Goal: Task Accomplishment & Management: Complete application form

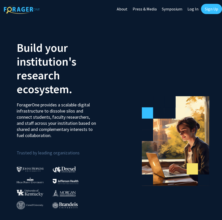
click at [191, 9] on link "Log In" at bounding box center [193, 9] width 16 height 18
select select
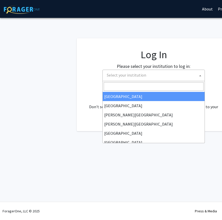
click at [176, 74] on span "Select your institution" at bounding box center [155, 75] width 100 height 10
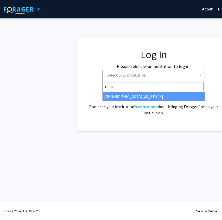
click at [157, 90] on input "miss" at bounding box center [154, 86] width 100 height 9
type input "miss"
select select "33"
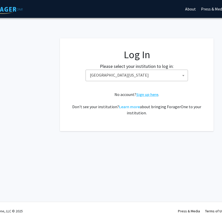
scroll to position [0, 22]
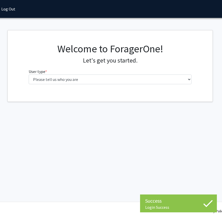
scroll to position [0, 45]
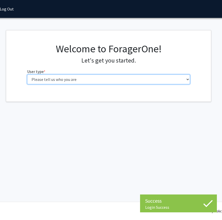
click at [81, 80] on select "Please tell us who you are Undergraduate Student Master's Student Doctoral Cand…" at bounding box center [108, 80] width 163 height 10
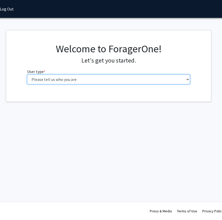
select select "1: undergrad"
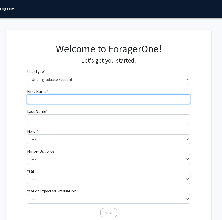
click at [74, 99] on input "First Name * required" at bounding box center [108, 100] width 163 height 10
type input "Kylee"
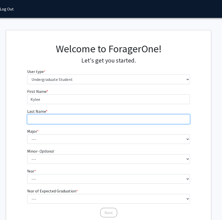
click at [41, 120] on input "Last Name * required" at bounding box center [108, 120] width 163 height 10
type input "[PERSON_NAME]"
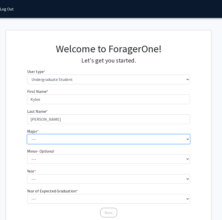
click at [122, 141] on select "--- Agribusiness Management Agricultural Education Agricultural Education: Comm…" at bounding box center [108, 140] width 163 height 10
select select "135: 2628"
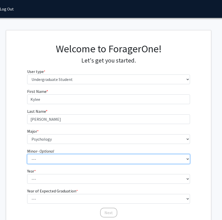
click at [66, 156] on select "--- Accountancy Aerospace Engineering Aerospace Studies Agribusiness Management…" at bounding box center [108, 159] width 163 height 10
select select "52: 2008"
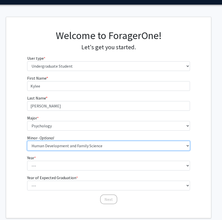
scroll to position [14, 45]
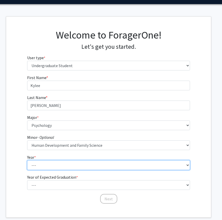
click at [62, 166] on select "--- First-year Sophomore Junior Senior Postbaccalaureate Certificate" at bounding box center [108, 166] width 163 height 10
select select "3: junior"
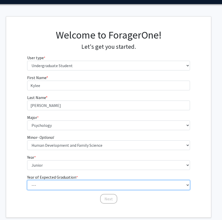
click at [61, 183] on select "--- 2025 2026 2027 2028 2029 2030 2031 2032 2033 2034" at bounding box center [108, 186] width 163 height 10
click at [60, 183] on select "--- 2025 2026 2027 2028 2029 2030 2031 2032 2033 2034" at bounding box center [108, 186] width 163 height 10
select select "2: 2026"
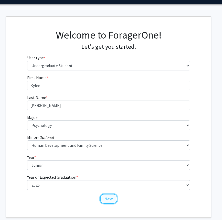
click at [105, 201] on button "Next" at bounding box center [108, 199] width 17 height 10
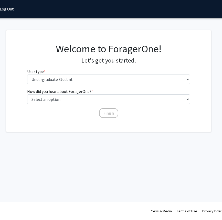
scroll to position [0, 45]
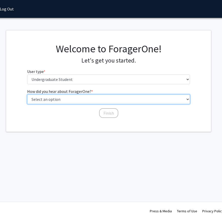
click at [86, 99] on select "Select an option Peer/student recommendation Faculty/staff recommendation Unive…" at bounding box center [108, 100] width 163 height 10
select select "2: faculty_recommendation"
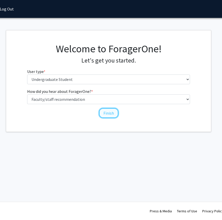
click at [108, 112] on button "Finish" at bounding box center [108, 113] width 19 height 10
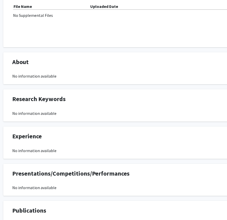
scroll to position [0, 9]
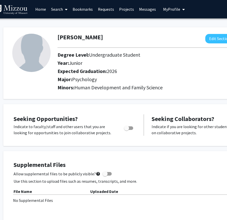
click at [58, 10] on link "Search" at bounding box center [59, 9] width 21 height 18
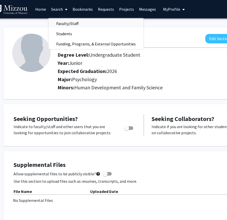
click at [65, 23] on span "Faculty/Staff" at bounding box center [68, 23] width 38 height 10
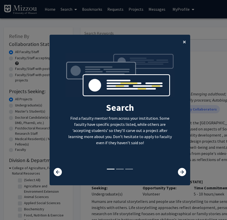
click at [184, 41] on span "×" at bounding box center [184, 42] width 3 height 8
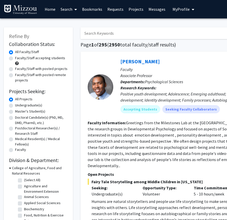
click at [154, 32] on input "Search Keywords" at bounding box center [181, 33] width 201 height 12
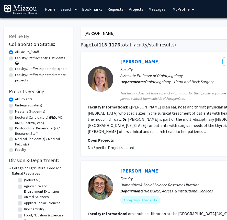
click at [130, 35] on input "[PERSON_NAME]" at bounding box center [181, 33] width 201 height 12
type input "[PERSON_NAME]"
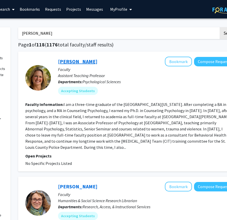
scroll to position [0, 63]
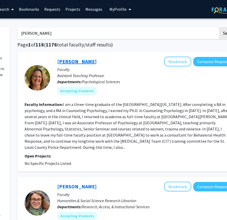
click at [91, 63] on link "[PERSON_NAME]" at bounding box center [76, 61] width 39 height 6
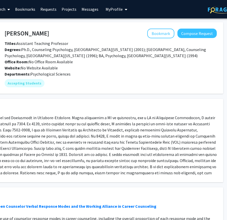
scroll to position [0, 80]
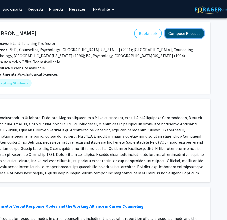
click at [196, 34] on button "Compose Request" at bounding box center [184, 33] width 39 height 9
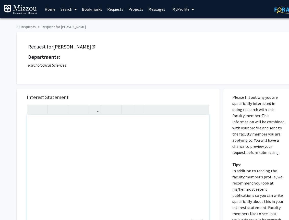
click at [100, 128] on div "To enrich screen reader interactions, please activate Accessibility in Grammarl…" at bounding box center [118, 173] width 182 height 117
type textarea "[PERSON_NAME] requesting :)&nbsp;"
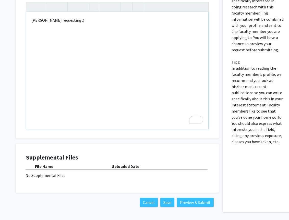
scroll to position [106, 1]
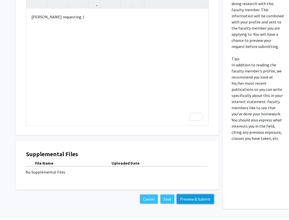
click at [196, 200] on button "Preview & Submit" at bounding box center [195, 199] width 37 height 9
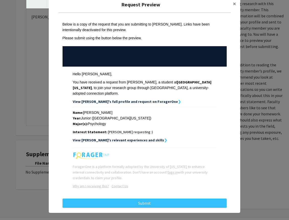
scroll to position [11, 0]
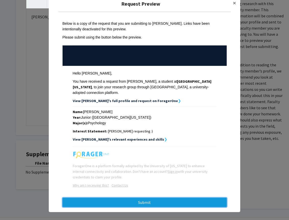
click at [153, 198] on button "Submit" at bounding box center [145, 202] width 164 height 9
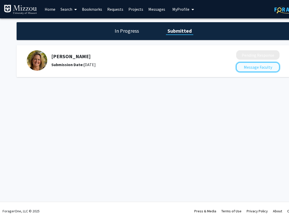
click at [221, 69] on button "Message Faculty" at bounding box center [258, 67] width 43 height 10
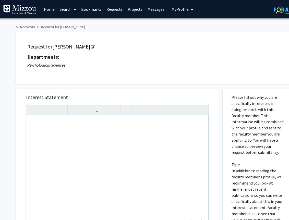
scroll to position [0, 17]
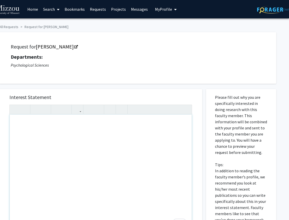
click at [143, 127] on div "To enrich screen reader interactions, please activate Accessibility in Grammarl…" at bounding box center [101, 173] width 182 height 117
type textarea "<p>[PERSON_NAME]-&nbsp; PSYCH-3020-02</p>"
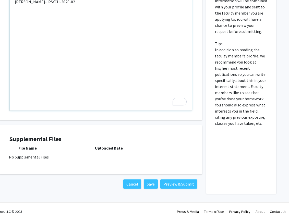
scroll to position [122, 17]
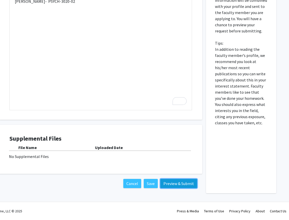
click at [182, 185] on button "Preview & Submit" at bounding box center [179, 183] width 37 height 9
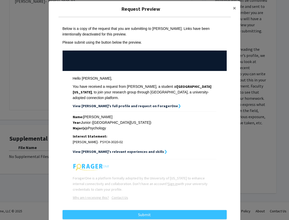
scroll to position [13, 0]
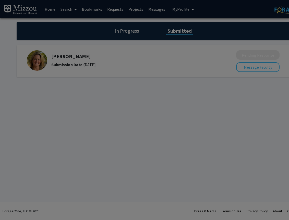
click at [221, 66] on div at bounding box center [144, 110] width 289 height 220
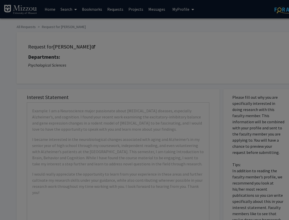
scroll to position [0, 17]
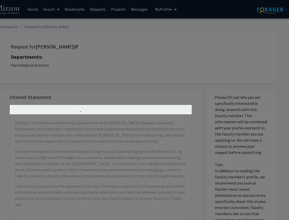
click at [97, 128] on div at bounding box center [144, 110] width 289 height 220
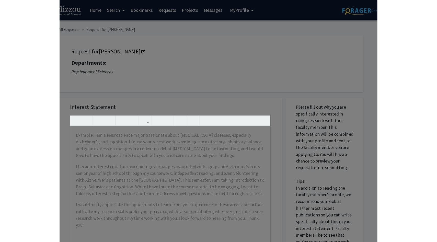
scroll to position [0, 0]
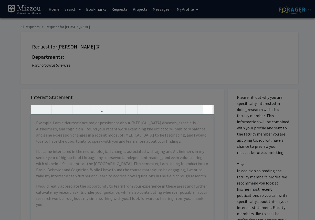
click at [207, 109] on div "Example: I am a Neuroscience major passionate about [MEDICAL_DATA] diseases, es…" at bounding box center [122, 168] width 183 height 127
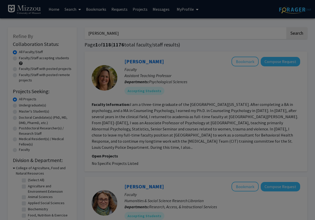
click at [221, 74] on div at bounding box center [157, 110] width 315 height 220
click at [221, 61] on div at bounding box center [157, 110] width 315 height 220
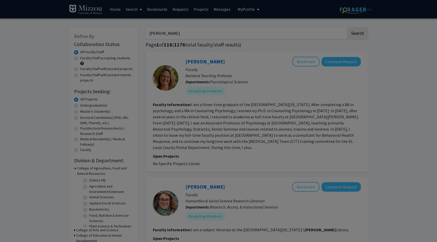
click at [221, 57] on div at bounding box center [218, 121] width 437 height 242
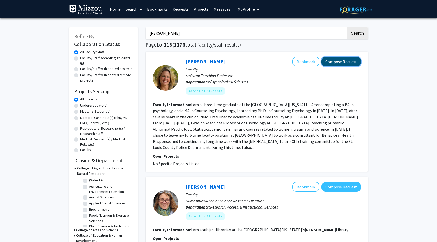
click at [353, 61] on button "Compose Request" at bounding box center [341, 61] width 39 height 9
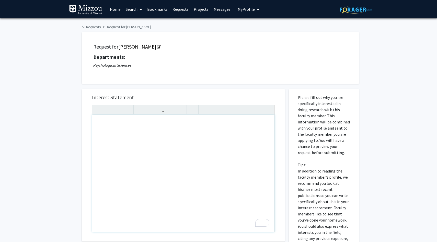
click at [152, 122] on div "To enrich screen reader interactions, please activate Accessibility in Grammarl…" at bounding box center [183, 173] width 182 height 117
paste div "To enrich screen reader interactions, please activate Accessibility in Grammarl…"
type textarea "<p>PSYCH-3020-02-</p>"
click at [96, 124] on div "PSYCH-3020-02-" at bounding box center [183, 173] width 182 height 117
click at [163, 125] on p "Kylee Sullivan. PSYCH-3020-02-" at bounding box center [183, 123] width 172 height 6
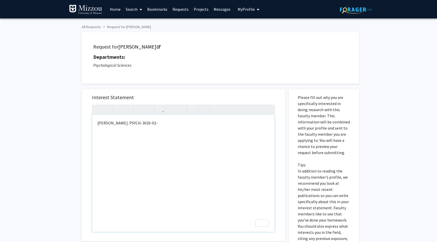
type textarea "<p>Kylee Sullivan. PSYCH-3020-02</p>"
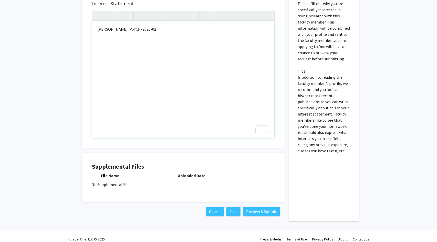
scroll to position [95, 0]
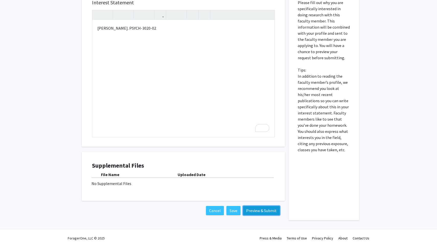
click at [265, 213] on button "Preview & Submit" at bounding box center [261, 210] width 37 height 9
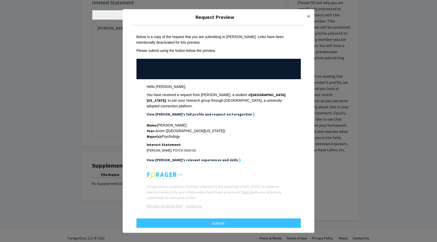
scroll to position [5, 0]
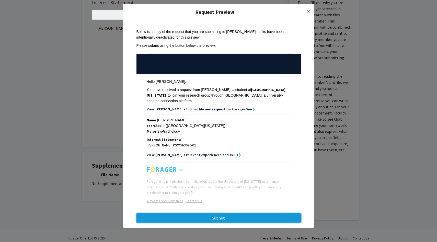
click at [197, 216] on button "Submit" at bounding box center [219, 218] width 164 height 9
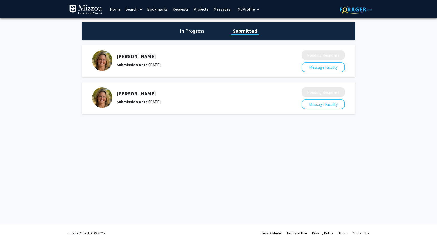
drag, startPoint x: 263, startPoint y: 97, endPoint x: 207, endPoint y: 98, distance: 56.0
click at [207, 98] on div "Carrie Ellis-Kalton Submission Date: August 25, 2025" at bounding box center [196, 98] width 158 height 14
click at [193, 33] on h1 "In Progress" at bounding box center [191, 30] width 27 height 7
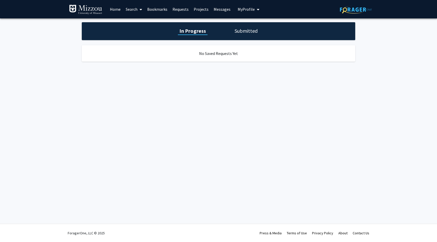
click at [235, 31] on h1 "Submitted" at bounding box center [246, 30] width 26 height 7
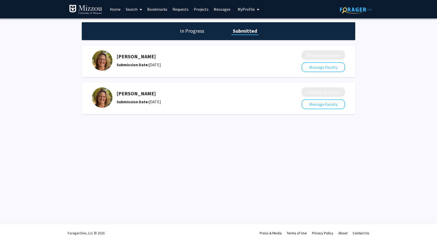
drag, startPoint x: 237, startPoint y: 90, endPoint x: 178, endPoint y: 99, distance: 60.2
click at [178, 99] on div "Carrie Ellis-Kalton Submission Date: August 25, 2025" at bounding box center [193, 97] width 203 height 20
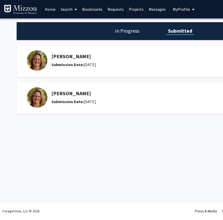
click at [185, 9] on span "My Profile" at bounding box center [181, 9] width 17 height 5
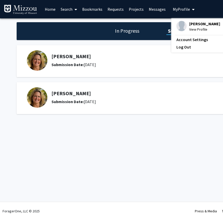
click at [193, 24] on span "[PERSON_NAME]" at bounding box center [204, 24] width 31 height 6
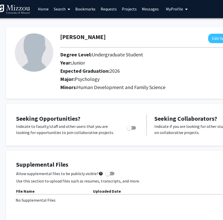
scroll to position [0, 7]
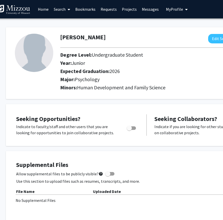
click at [44, 10] on link "Home" at bounding box center [43, 9] width 16 height 18
